Goal: Leave review/rating: Leave review/rating

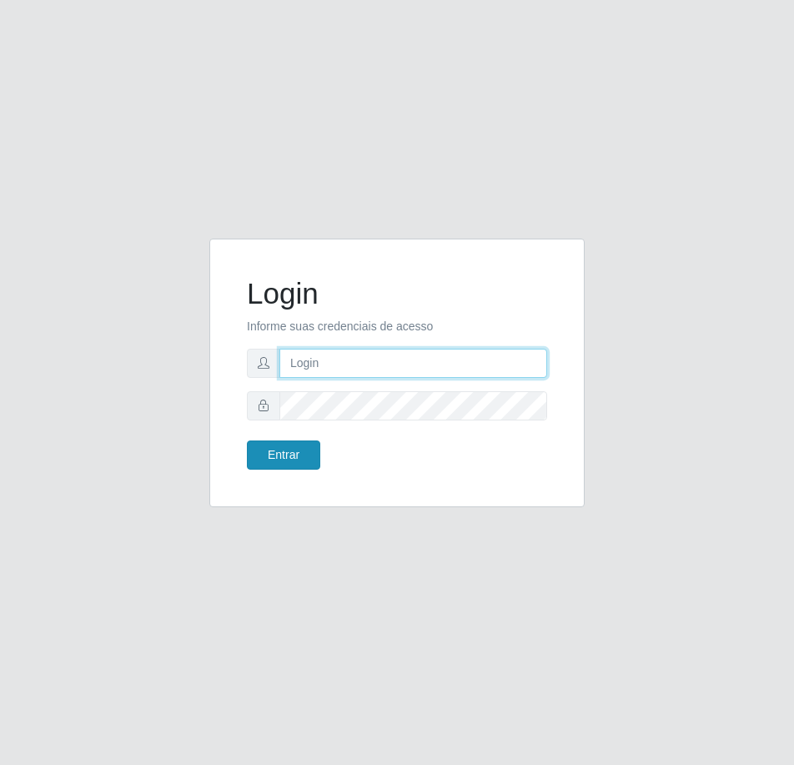
type input "[EMAIL_ADDRESS][DOMAIN_NAME]"
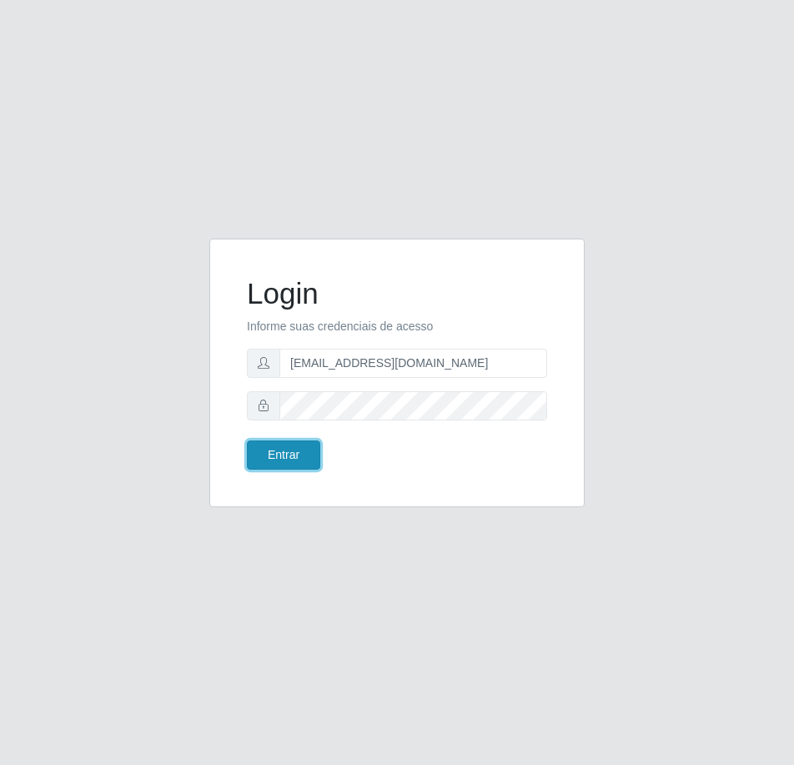
click at [289, 451] on button "Entrar" at bounding box center [283, 454] width 73 height 29
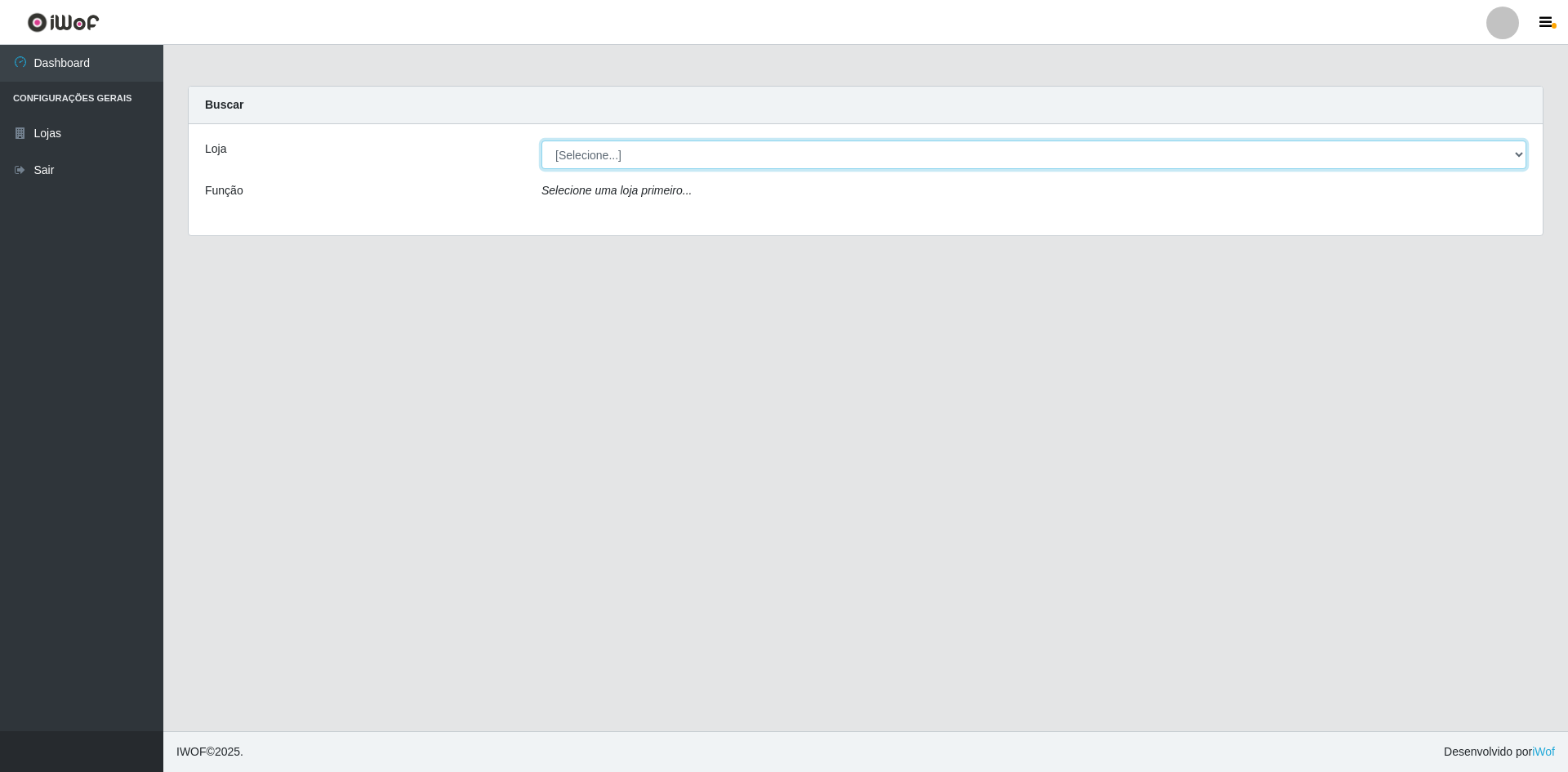
click at [661, 153] on select "[Selecione...] Hiper Queiroz - [GEOGRAPHIC_DATA] [GEOGRAPHIC_DATA] [GEOGRAPHIC_…" at bounding box center [1034, 154] width 985 height 28
select select "517"
click at [542, 140] on select "[Selecione...] Hiper Queiroz - [GEOGRAPHIC_DATA] [GEOGRAPHIC_DATA] [GEOGRAPHIC_…" at bounding box center [1034, 154] width 985 height 28
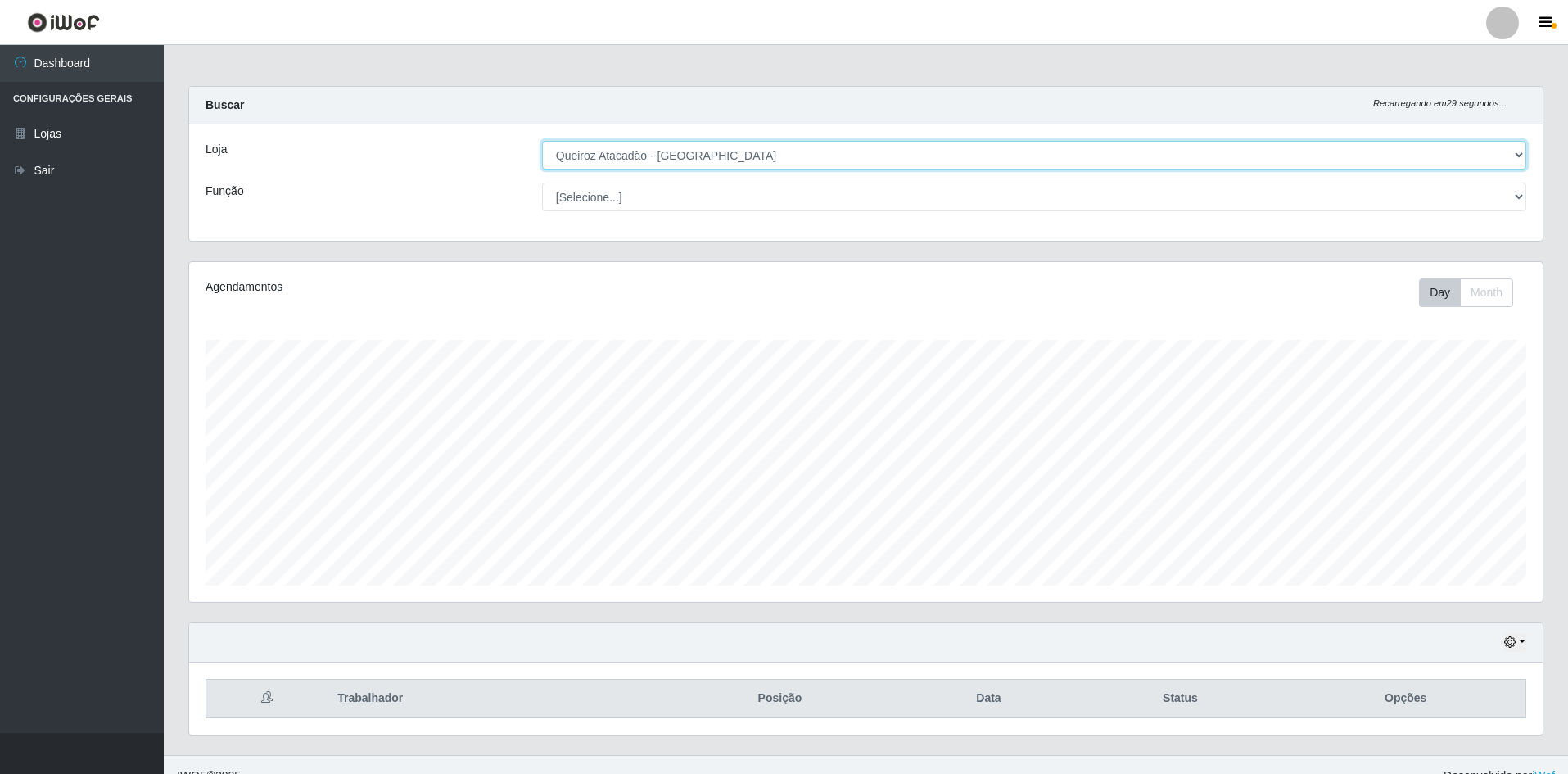
scroll to position [340, 1353]
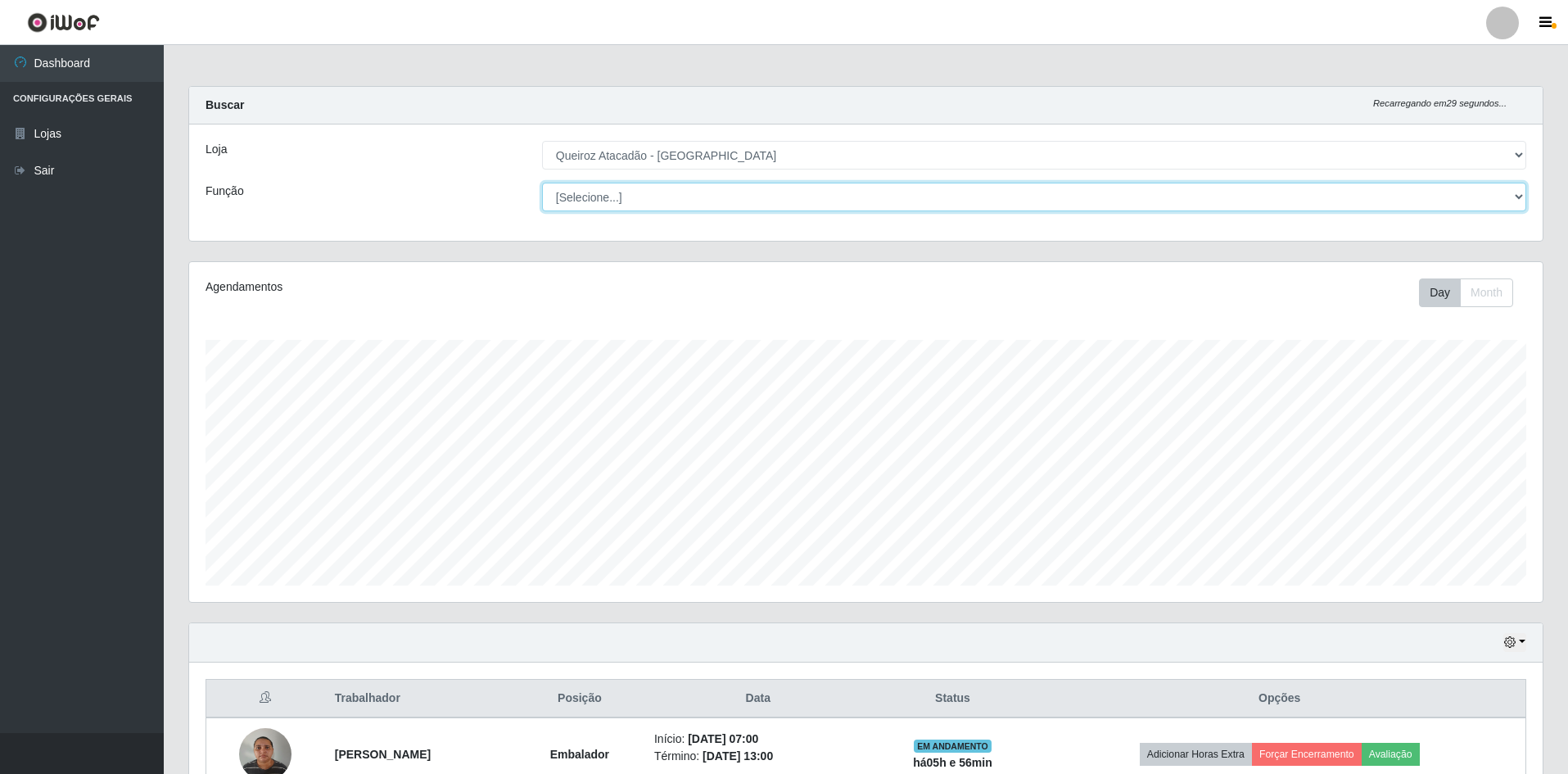
click at [653, 198] on select "[Selecione...] ASG ASG + ASG ++ Embalador Embalador + Embalador ++ Repositor Re…" at bounding box center [1034, 196] width 984 height 28
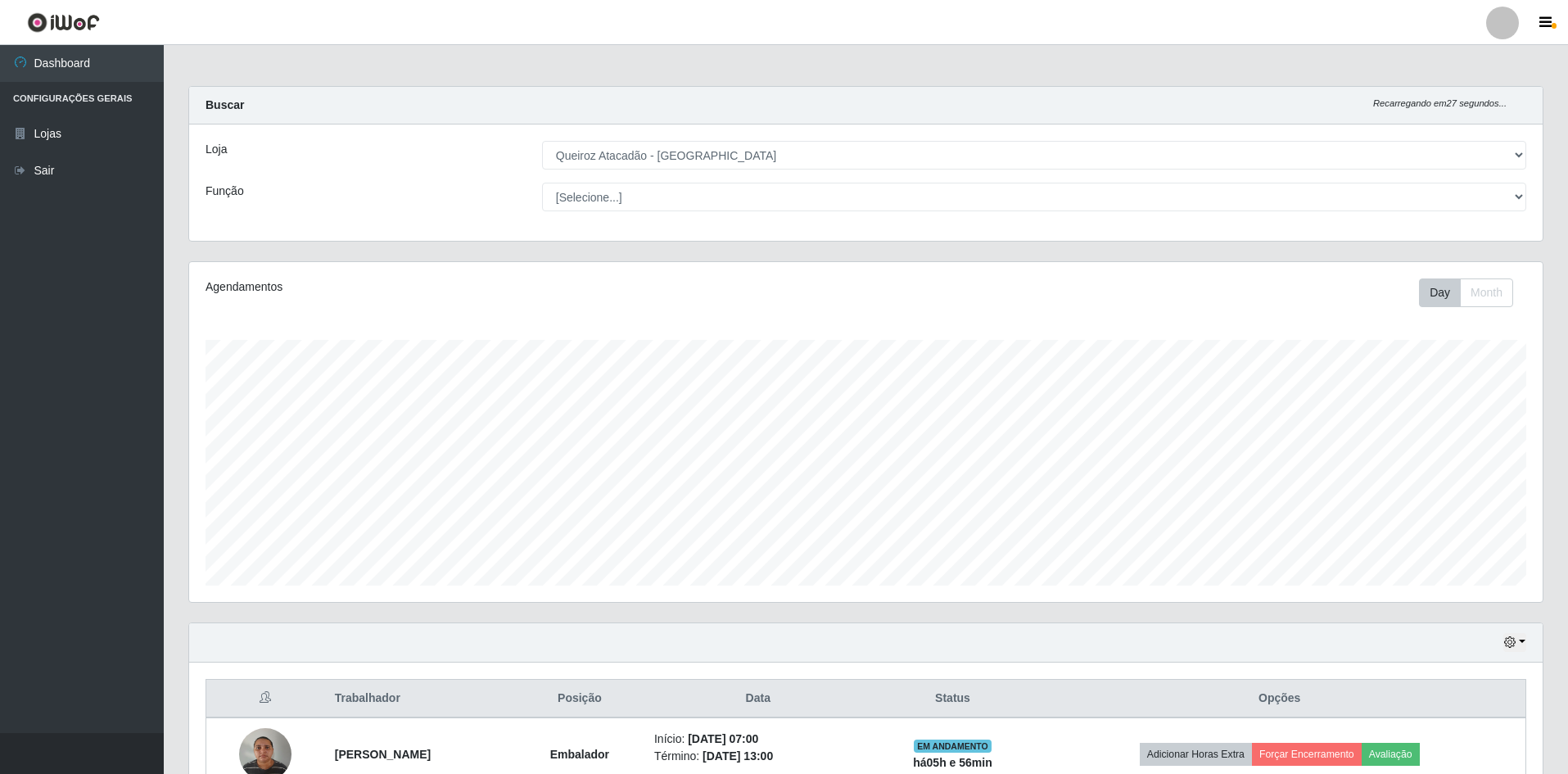
drag, startPoint x: 405, startPoint y: 141, endPoint x: 398, endPoint y: 164, distance: 24.0
click at [405, 141] on div "Loja" at bounding box center [361, 154] width 337 height 28
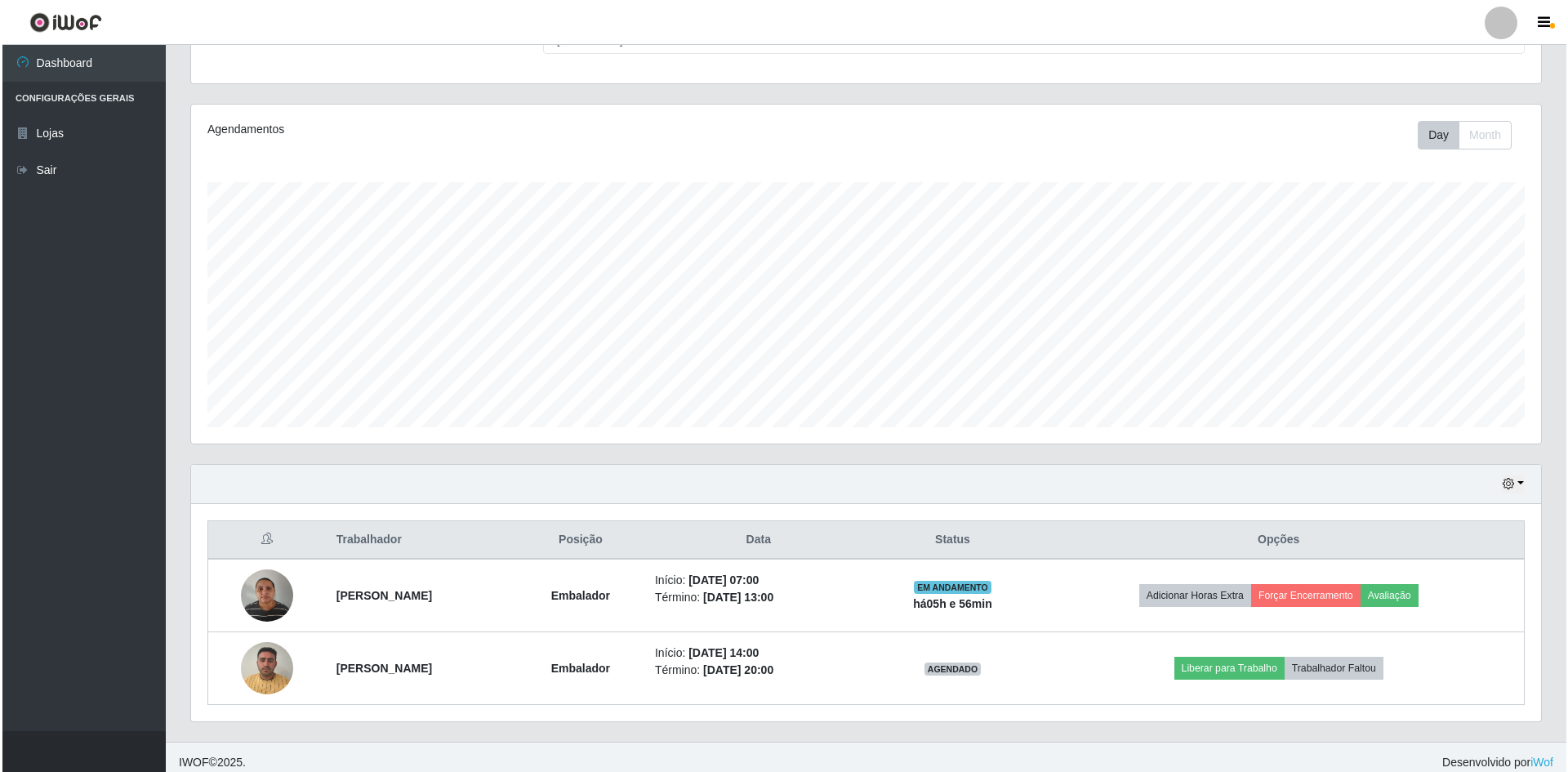
scroll to position [168, 0]
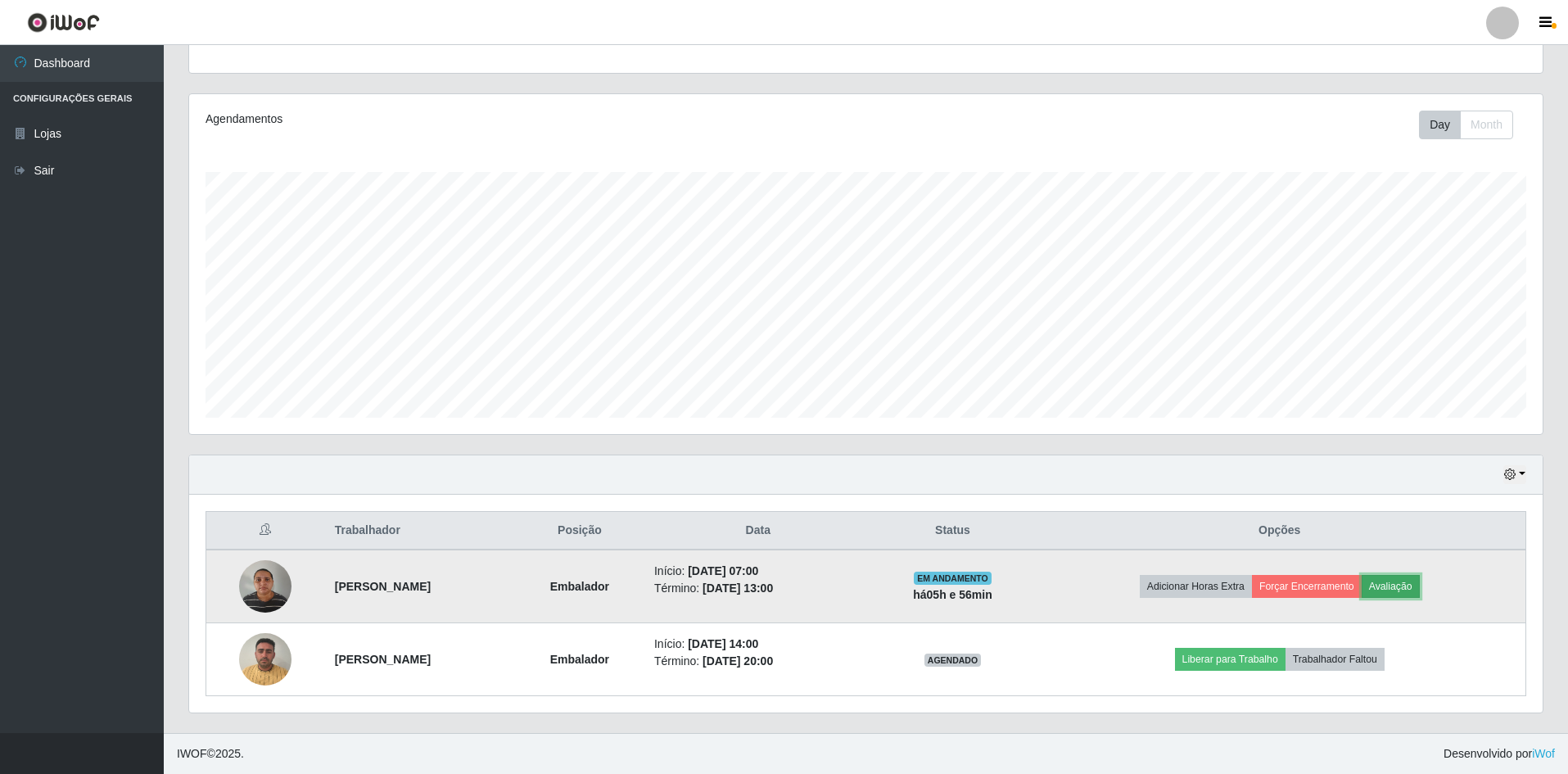
click at [779, 587] on button "Avaliação" at bounding box center [1390, 585] width 58 height 23
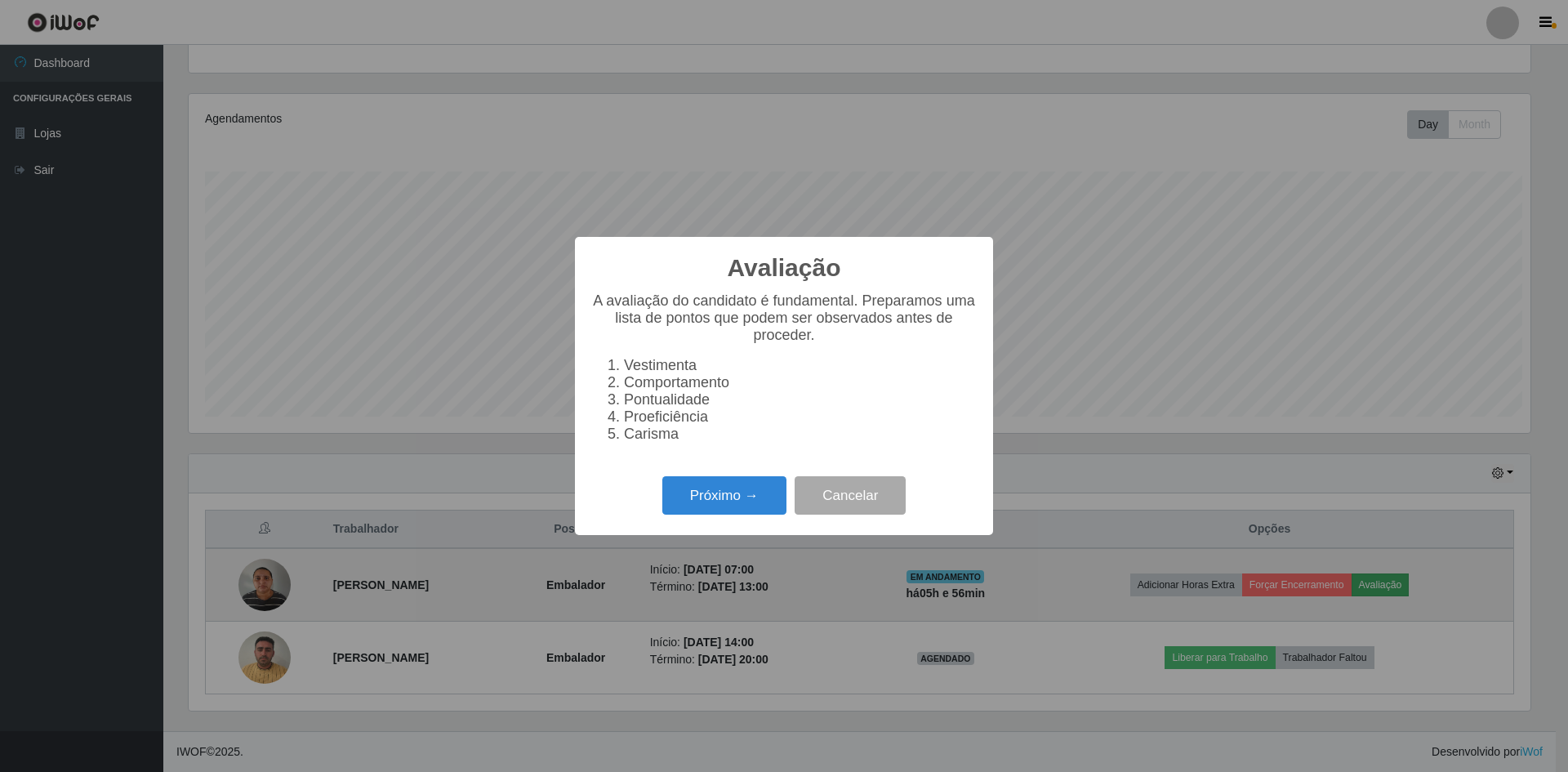
scroll to position [339, 1342]
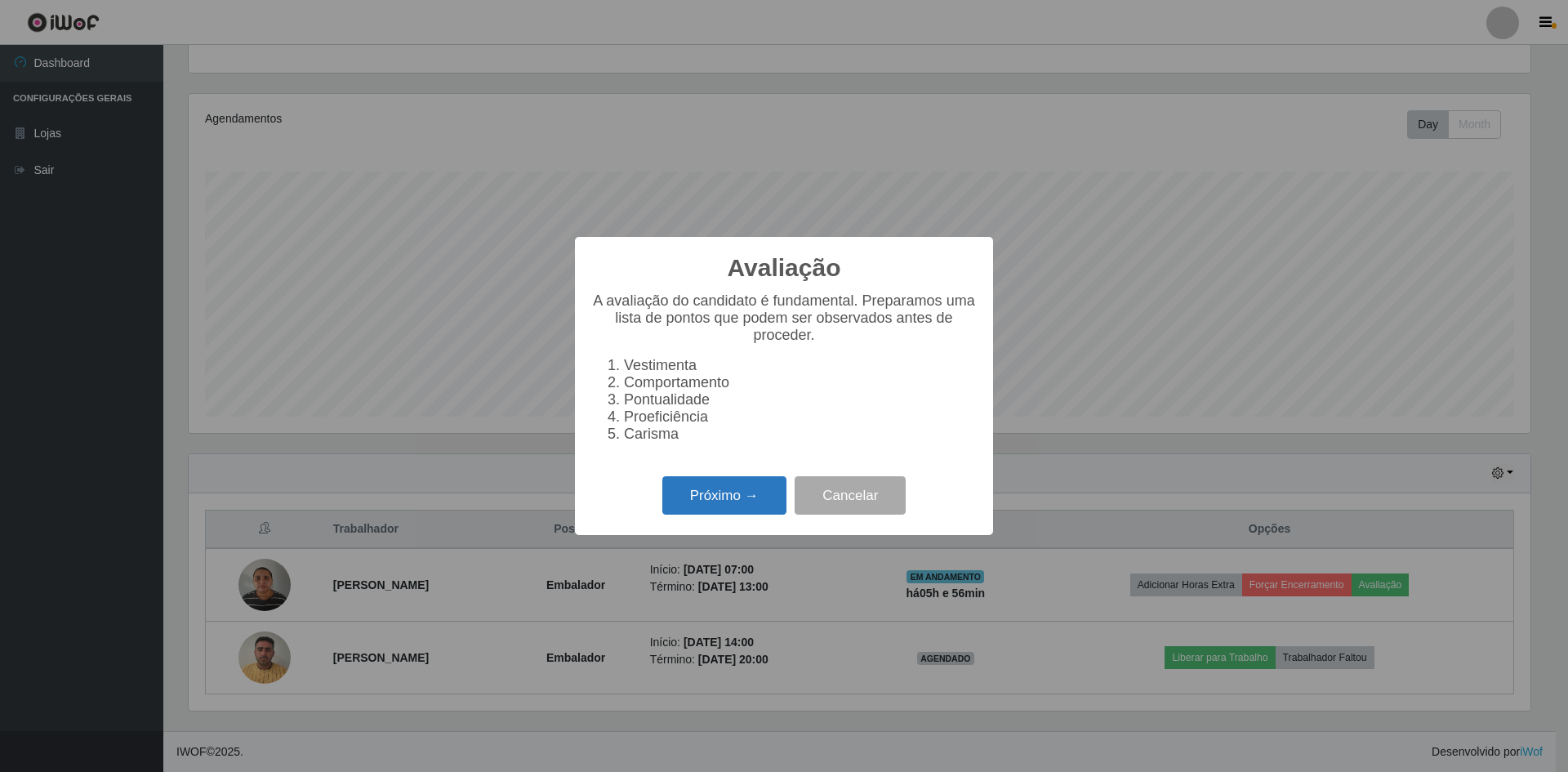
click at [741, 509] on button "Próximo →" at bounding box center [724, 495] width 124 height 38
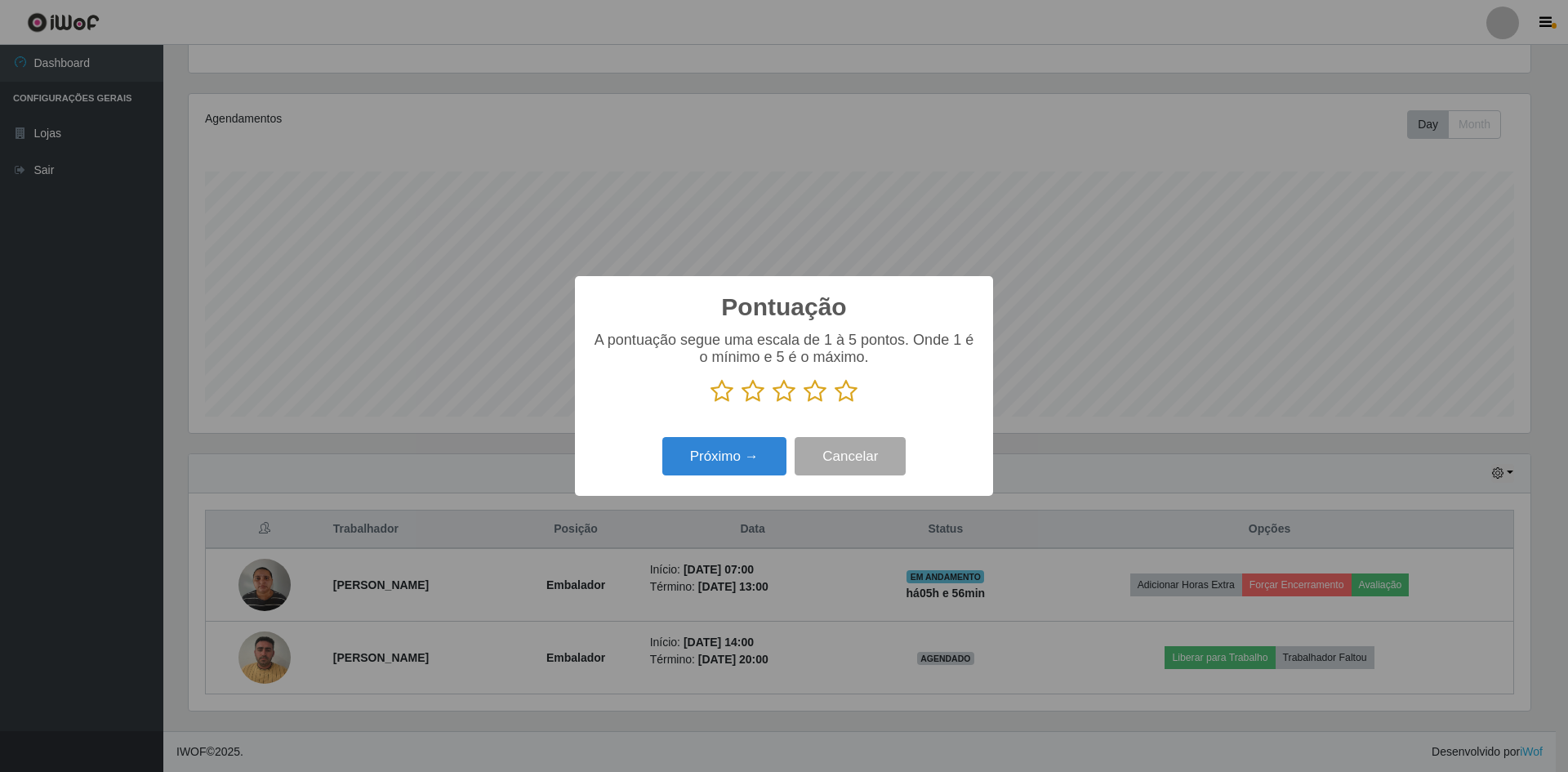
scroll to position [816593, 815334]
click at [725, 393] on icon at bounding box center [721, 391] width 23 height 24
click at [710, 404] on input "radio" at bounding box center [710, 404] width 0 height 0
click at [751, 392] on icon at bounding box center [752, 391] width 23 height 24
click at [741, 404] on input "radio" at bounding box center [741, 404] width 0 height 0
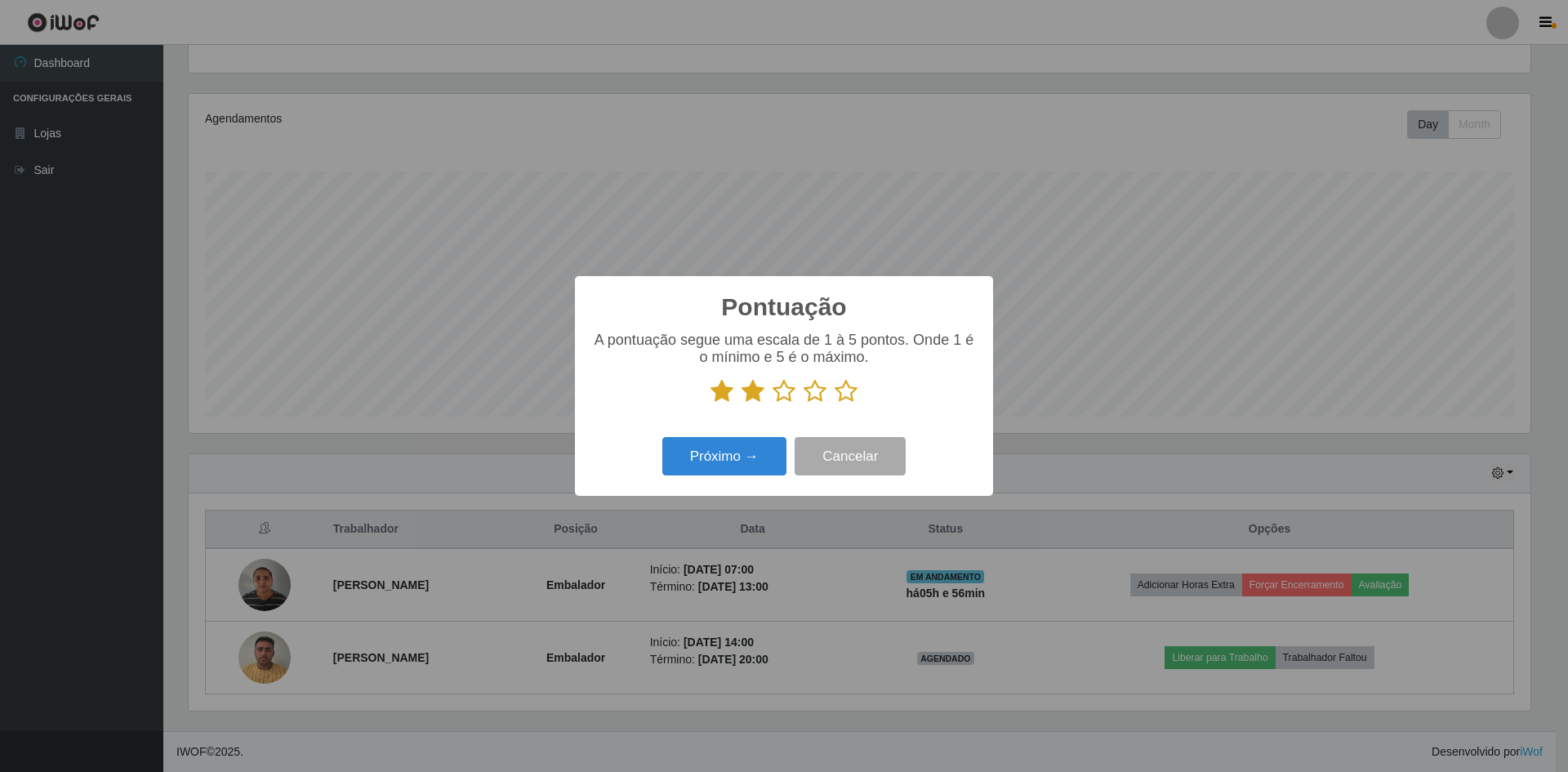
click at [777, 398] on icon at bounding box center [784, 391] width 23 height 24
click at [773, 404] on input "radio" at bounding box center [773, 404] width 0 height 0
click at [777, 400] on icon at bounding box center [815, 391] width 23 height 24
click at [777, 404] on input "radio" at bounding box center [804, 404] width 0 height 0
click at [777, 398] on icon at bounding box center [845, 391] width 23 height 24
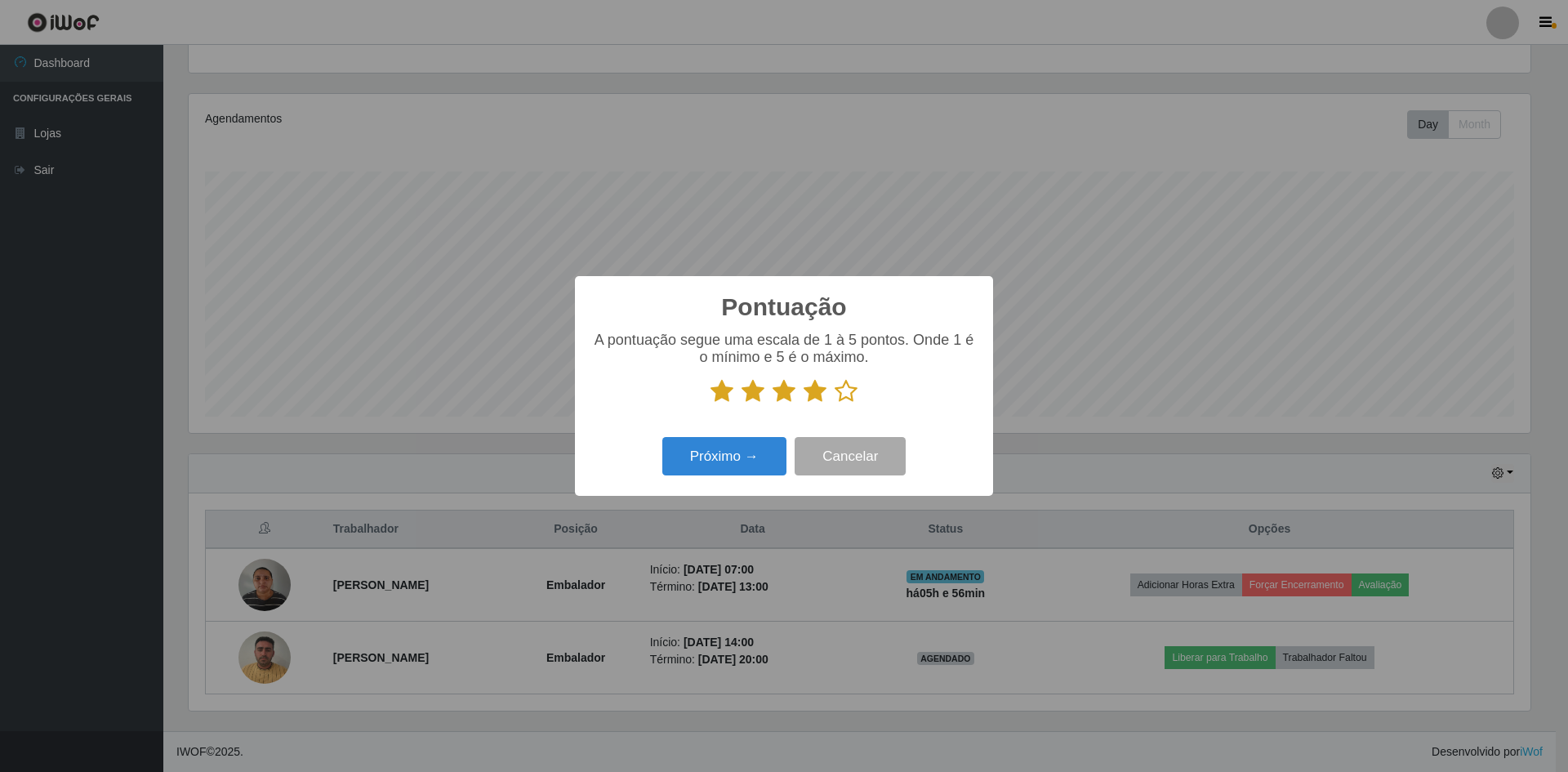
click at [777, 404] on input "radio" at bounding box center [834, 404] width 0 height 0
click at [725, 460] on button "Próximo →" at bounding box center [724, 456] width 124 height 38
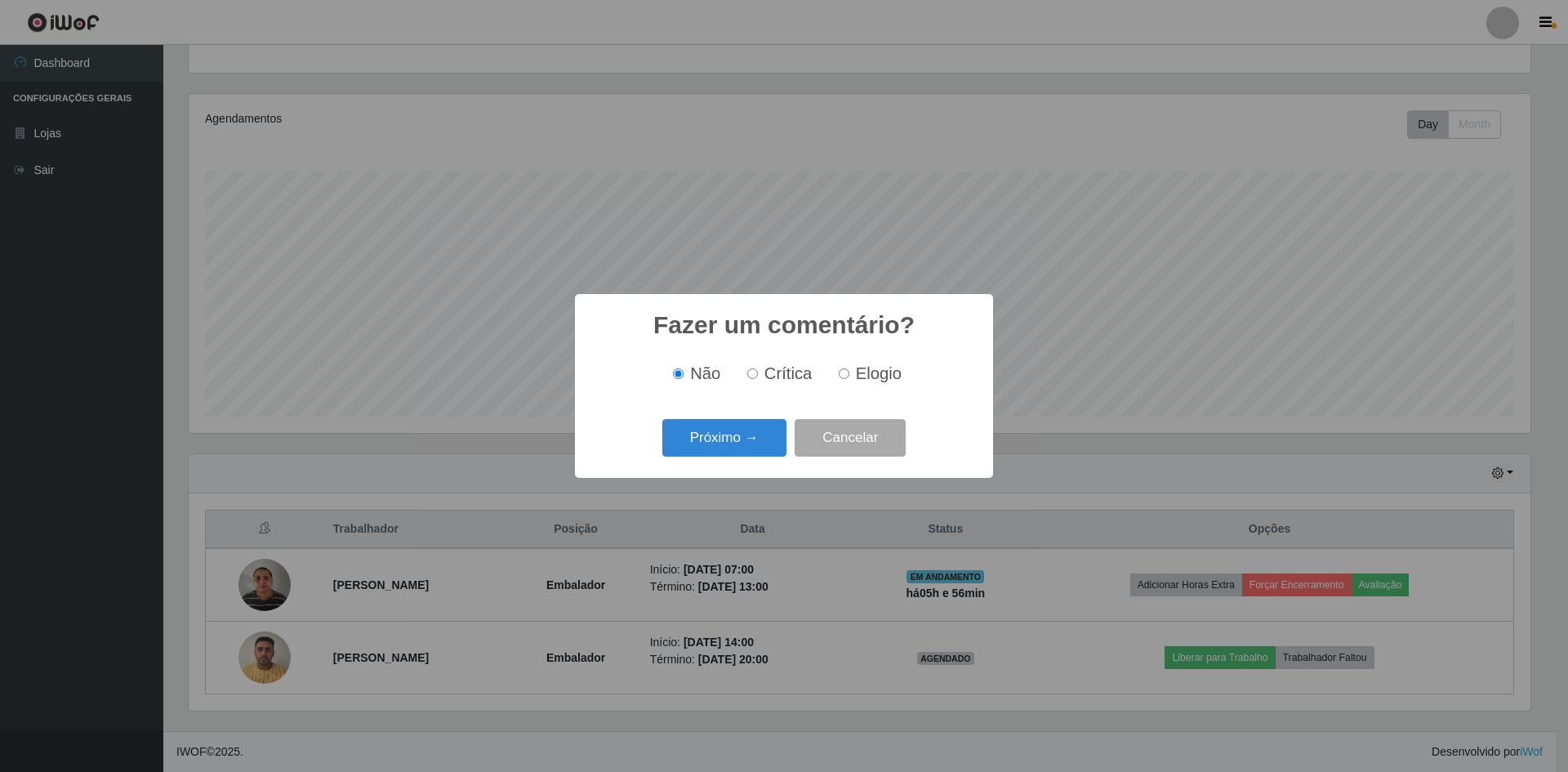
click at [777, 375] on input "Elogio" at bounding box center [843, 373] width 11 height 11
radio input "true"
click at [715, 450] on button "Próximo →" at bounding box center [724, 438] width 124 height 38
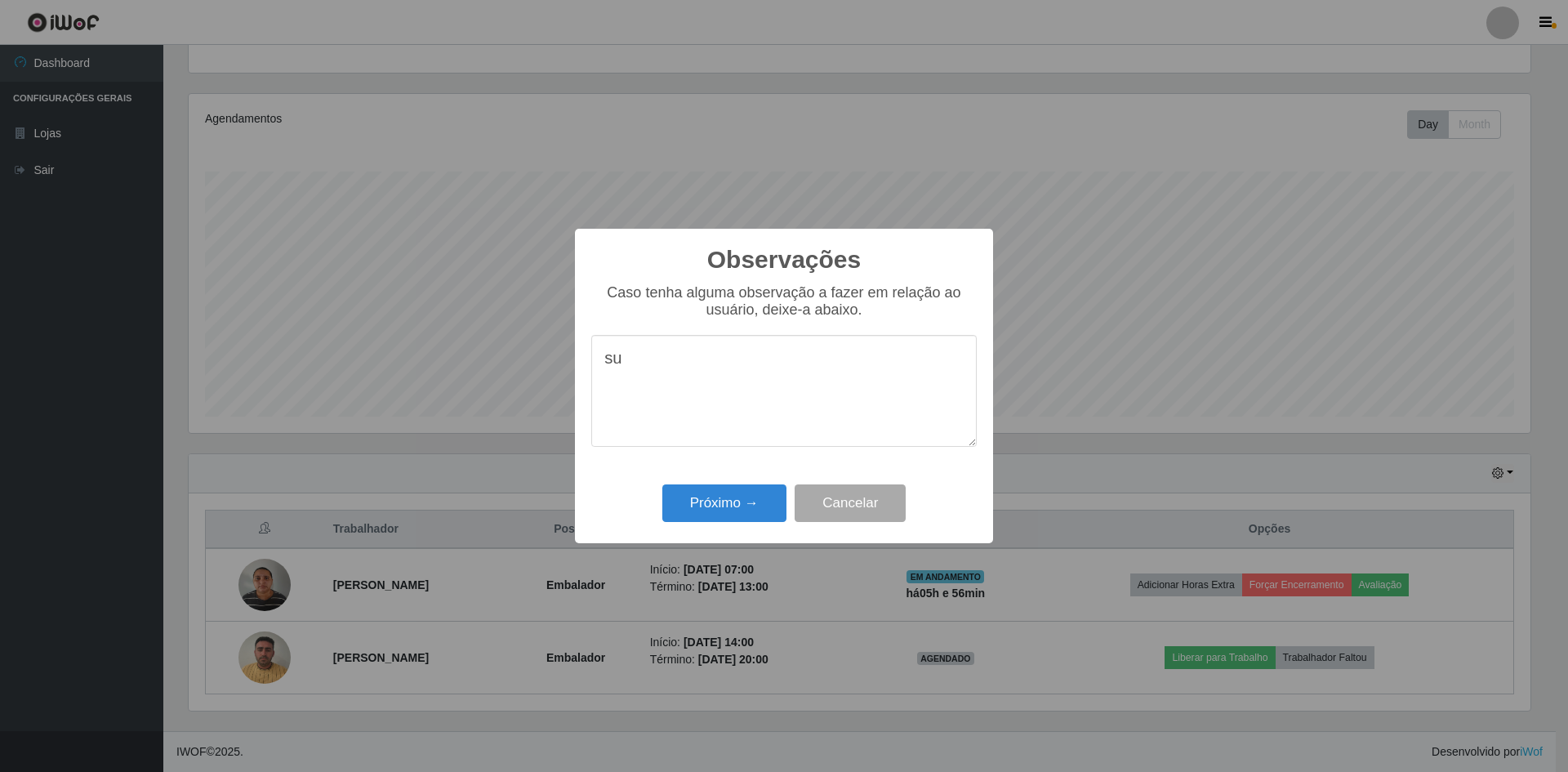
type textarea "s"
type textarea "muito bem em todas as atividades solicitadas"
click at [700, 502] on button "Próximo →" at bounding box center [724, 503] width 124 height 38
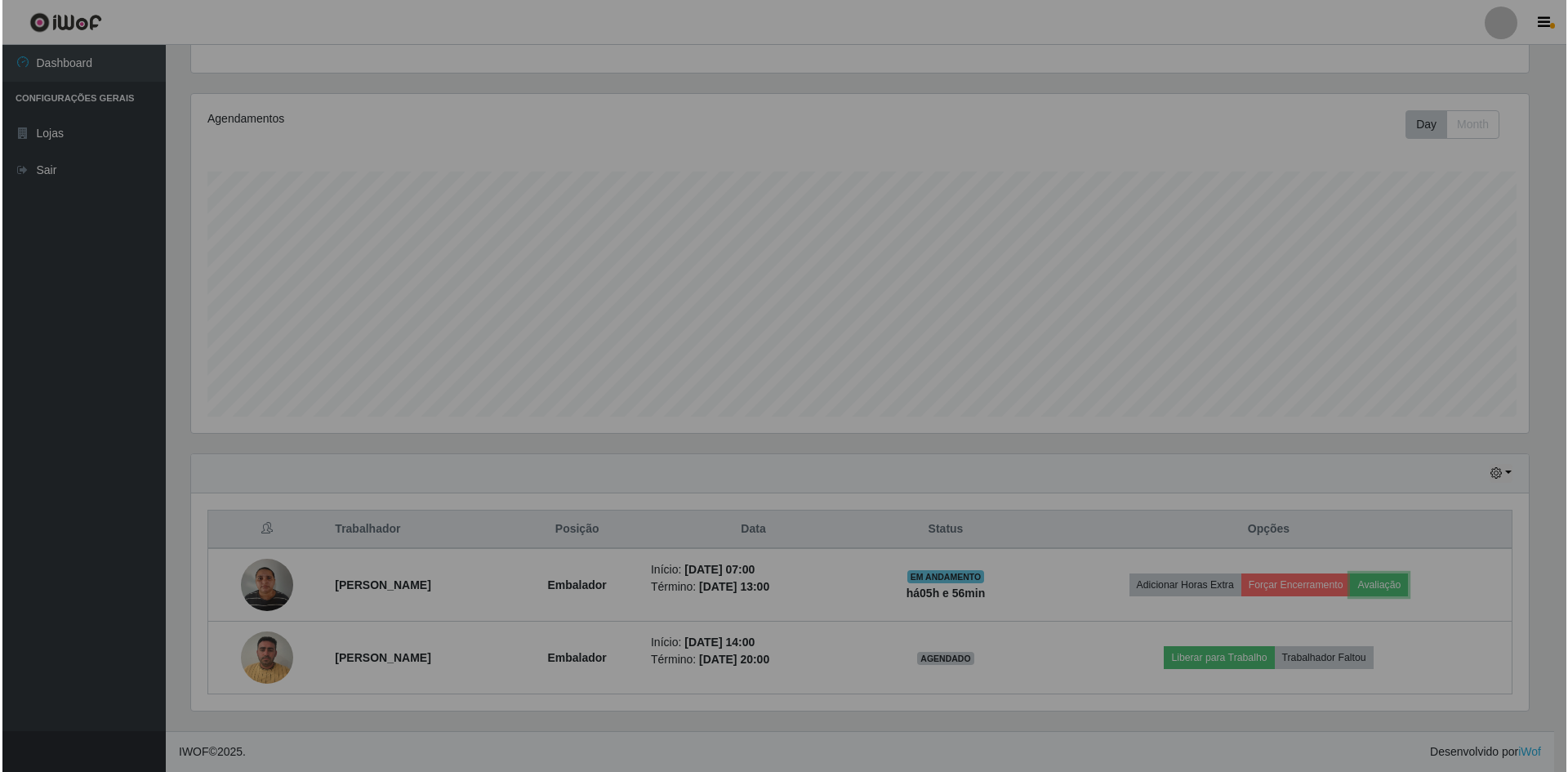
scroll to position [339, 1350]
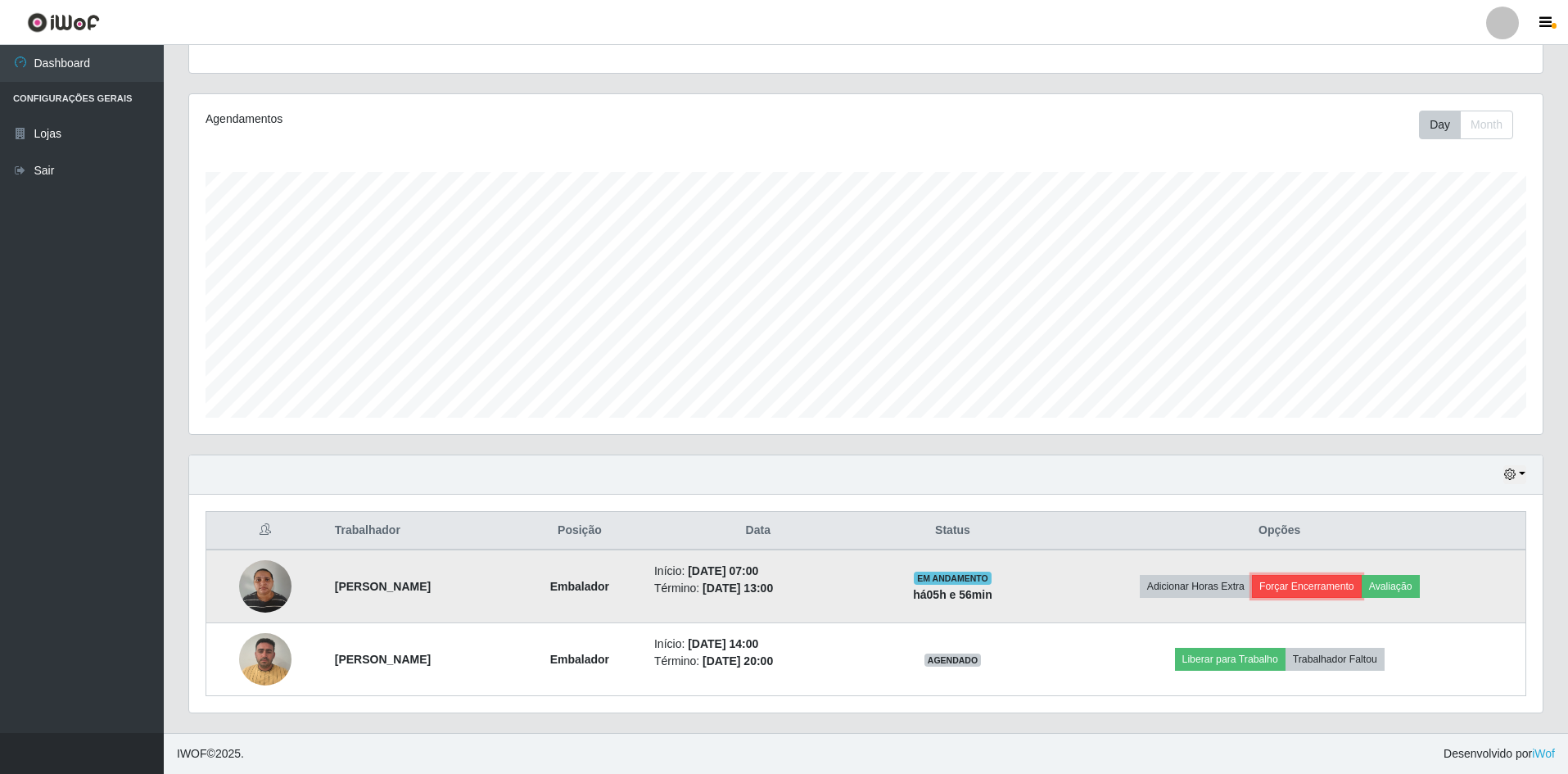
click at [779, 584] on button "Forçar Encerramento" at bounding box center [1307, 585] width 110 height 23
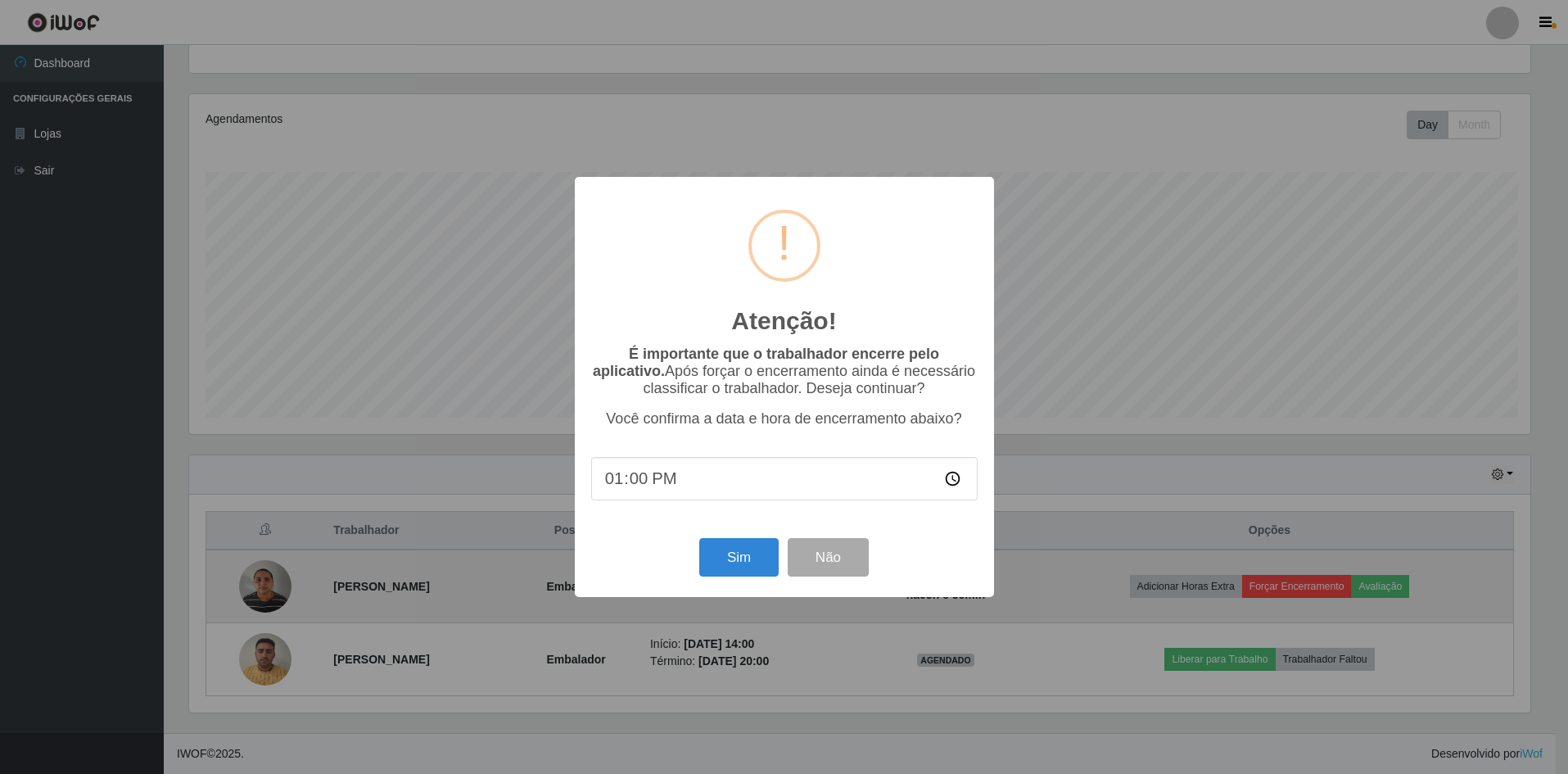
scroll to position [340, 1345]
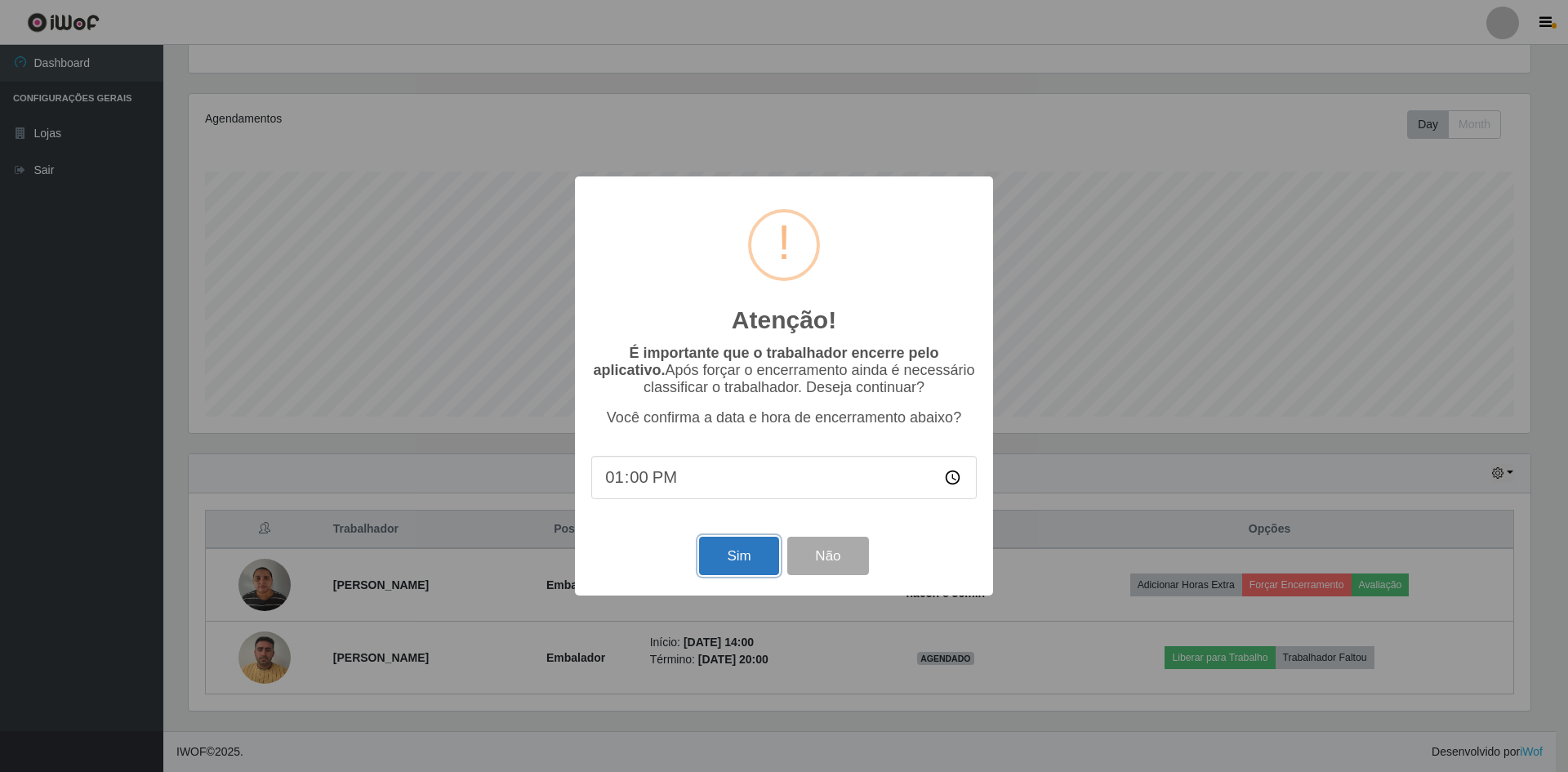
click at [735, 560] on button "Sim" at bounding box center [738, 555] width 79 height 38
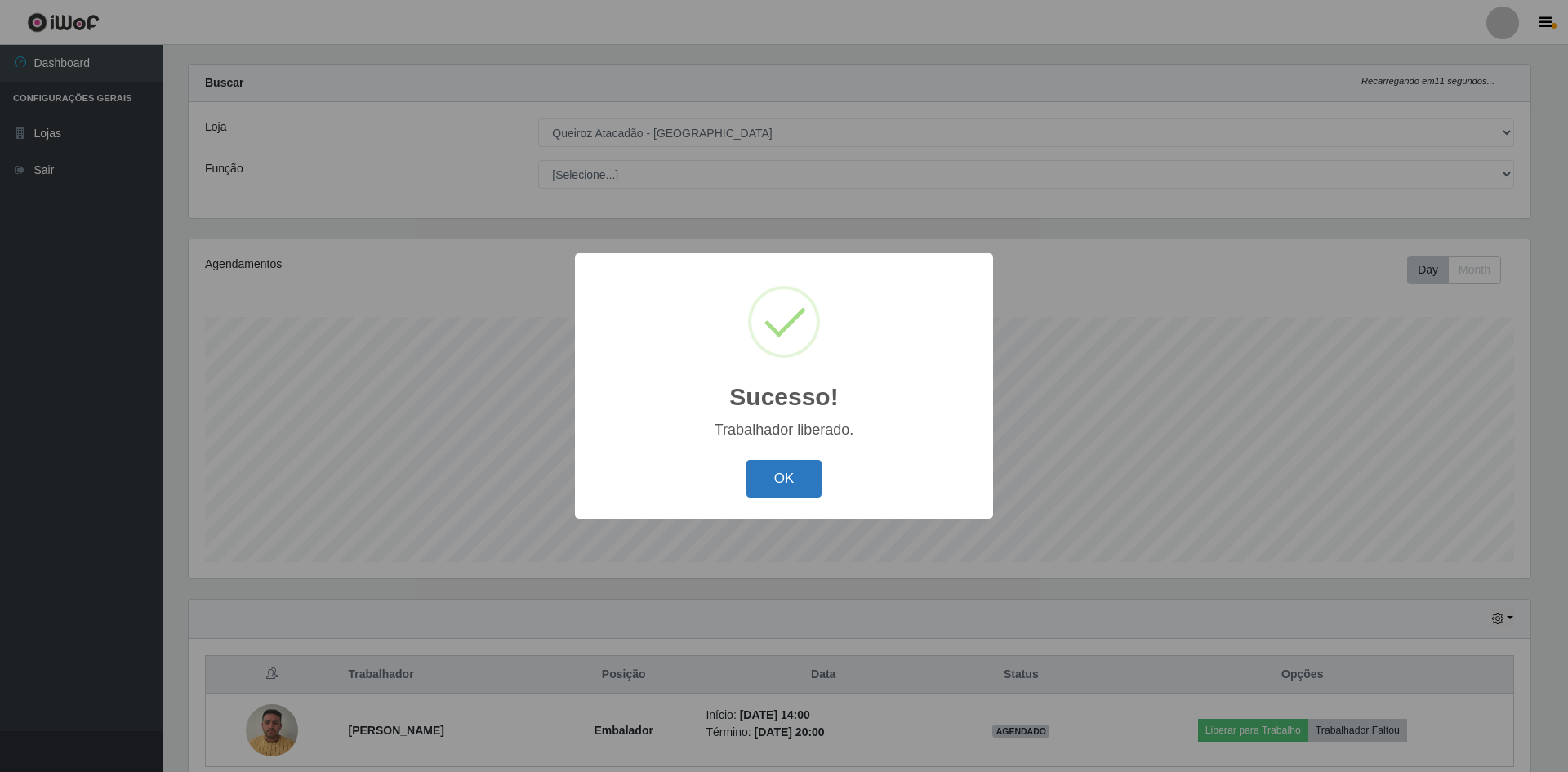
click at [760, 469] on button "OK" at bounding box center [784, 478] width 76 height 38
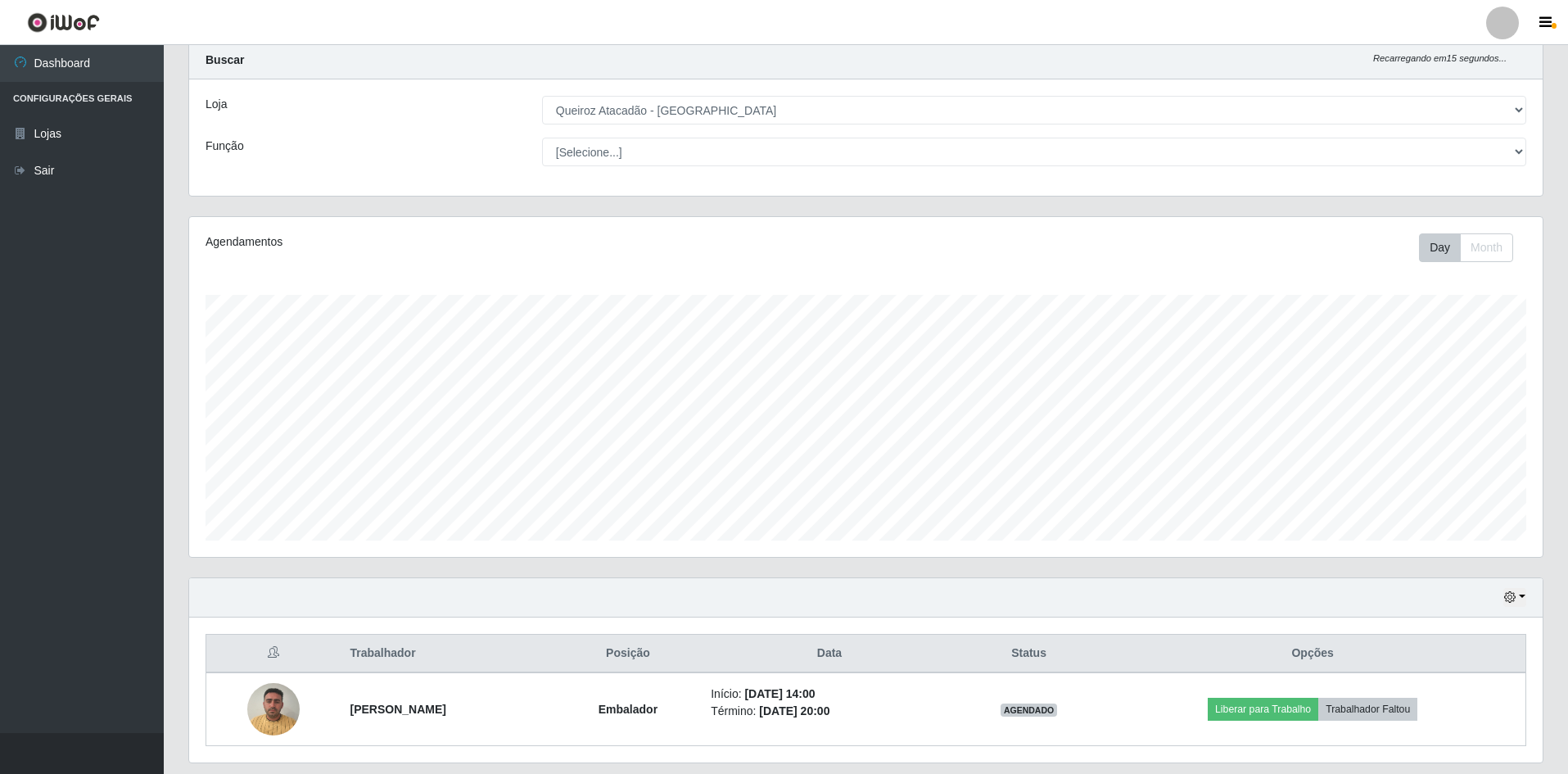
scroll to position [0, 0]
